Goal: Navigation & Orientation: Find specific page/section

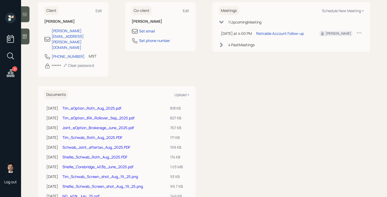
scroll to position [86, 0]
